Goal: Information Seeking & Learning: Learn about a topic

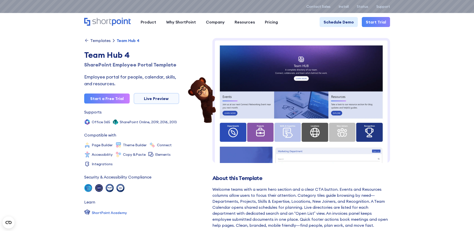
click at [97, 41] on div "Templates" at bounding box center [100, 41] width 21 height 4
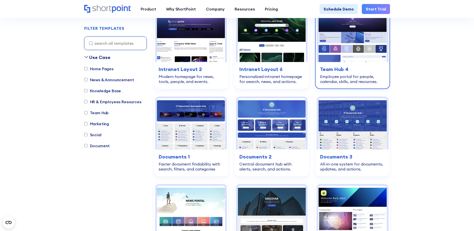
scroll to position [175, 0]
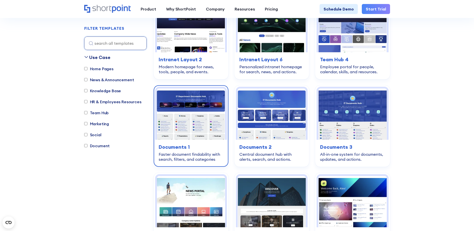
click at [187, 147] on h3 "Documents 1" at bounding box center [191, 147] width 65 height 8
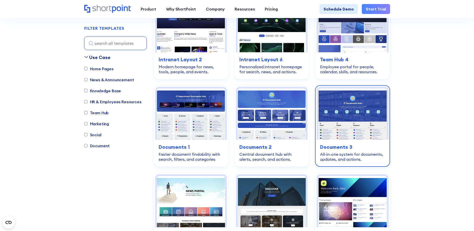
click at [343, 148] on h3 "Documents 3" at bounding box center [352, 147] width 65 height 8
